Goal: Transaction & Acquisition: Obtain resource

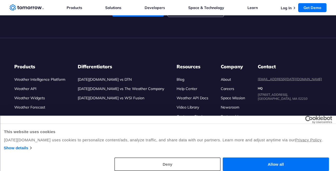
scroll to position [1790, 0]
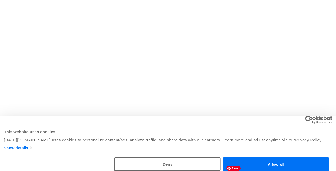
click at [254, 164] on button "Allow all" at bounding box center [276, 165] width 106 height 14
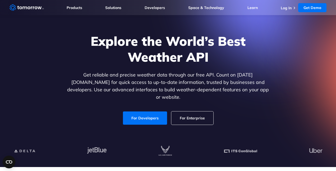
scroll to position [0, 0]
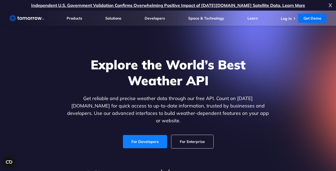
click at [152, 135] on link "For Developers" at bounding box center [145, 141] width 44 height 13
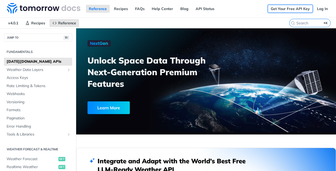
click at [291, 8] on link "Get Your Free API Key" at bounding box center [290, 9] width 45 height 8
click at [279, 8] on link "Get Your Free API Key" at bounding box center [290, 9] width 45 height 8
click at [284, 8] on link "Get Your Free API Key" at bounding box center [290, 9] width 45 height 8
